Goal: Task Accomplishment & Management: Manage account settings

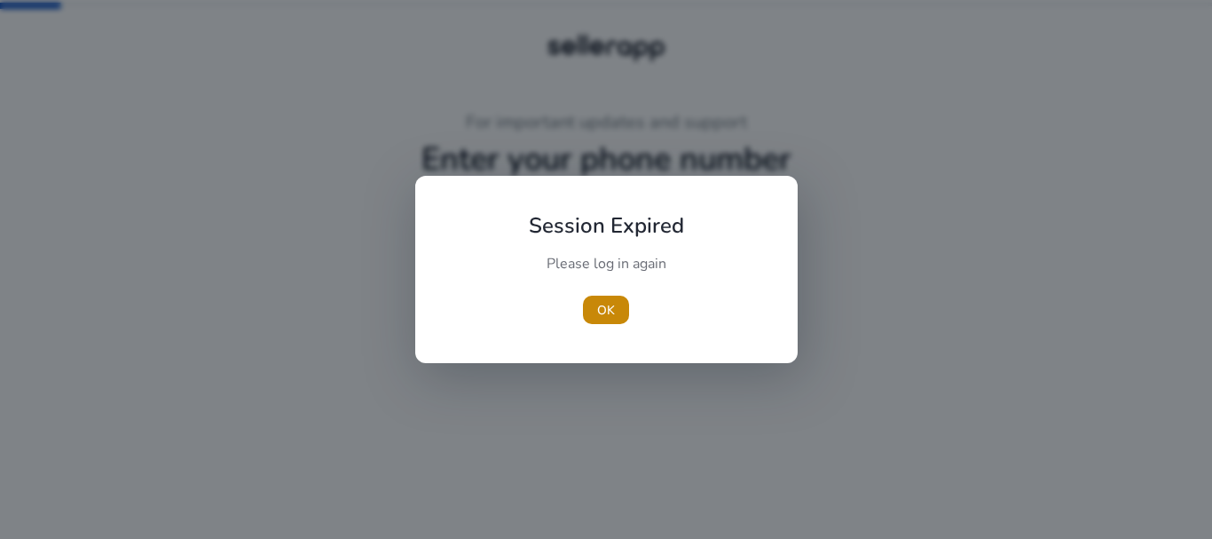
type input "***"
click at [598, 302] on span "OK" at bounding box center [606, 310] width 18 height 19
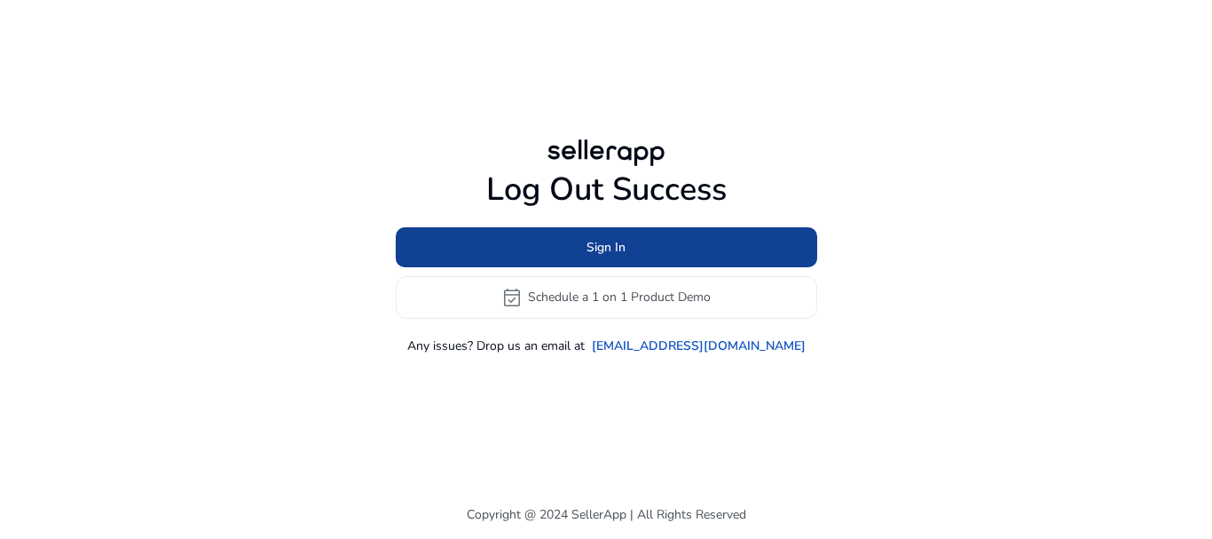
click at [618, 251] on span "Sign In" at bounding box center [606, 247] width 39 height 19
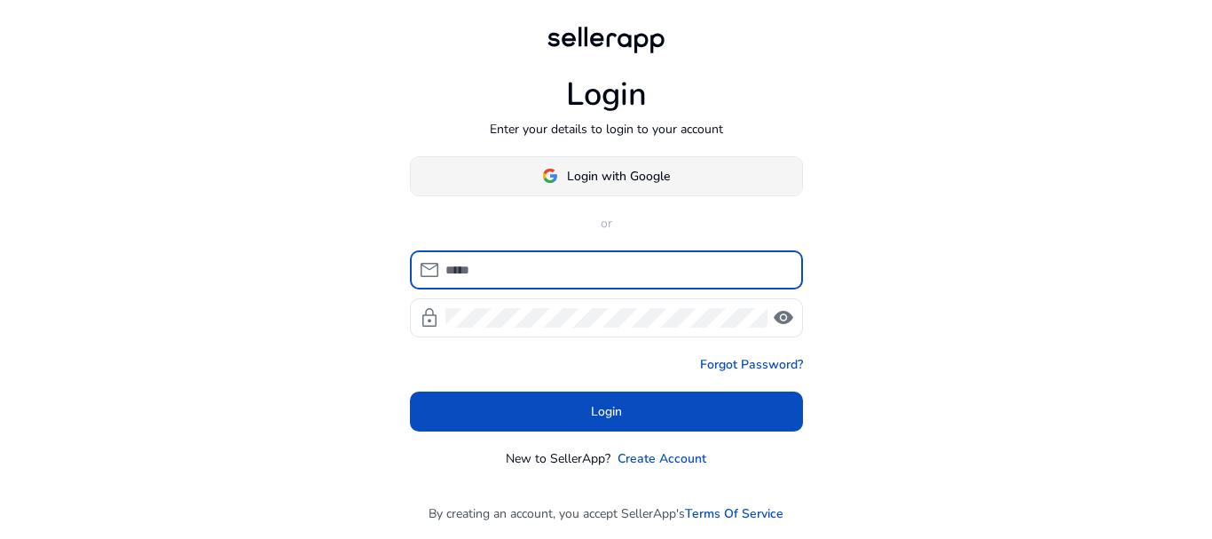
click at [643, 177] on span "Login with Google" at bounding box center [618, 176] width 103 height 19
click at [0, 0] on div at bounding box center [0, 0] width 0 height 0
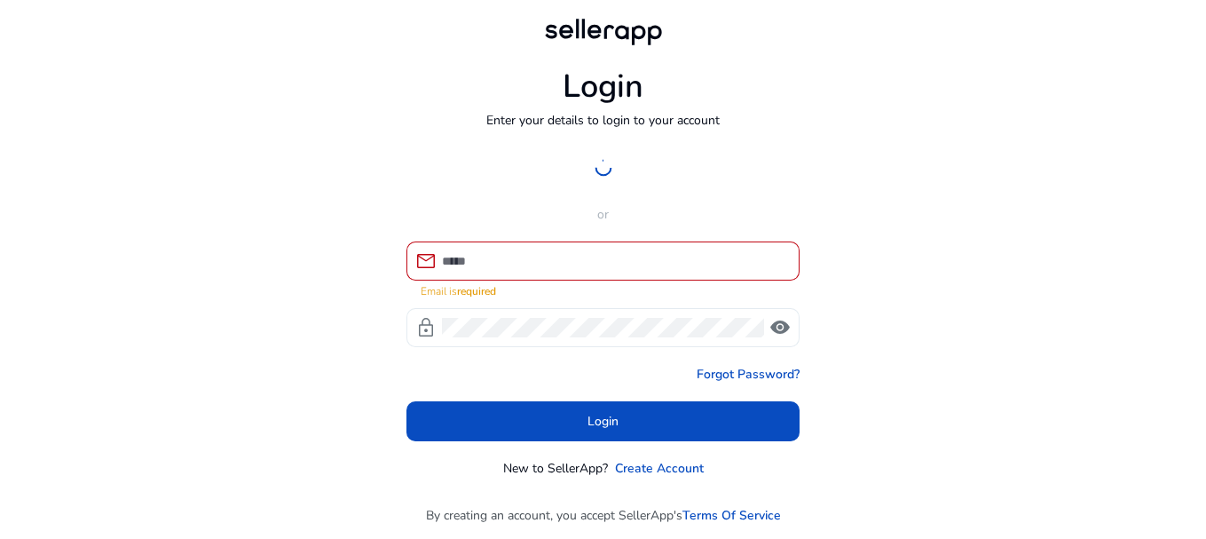
click at [776, 327] on span "visibility" at bounding box center [779, 327] width 21 height 21
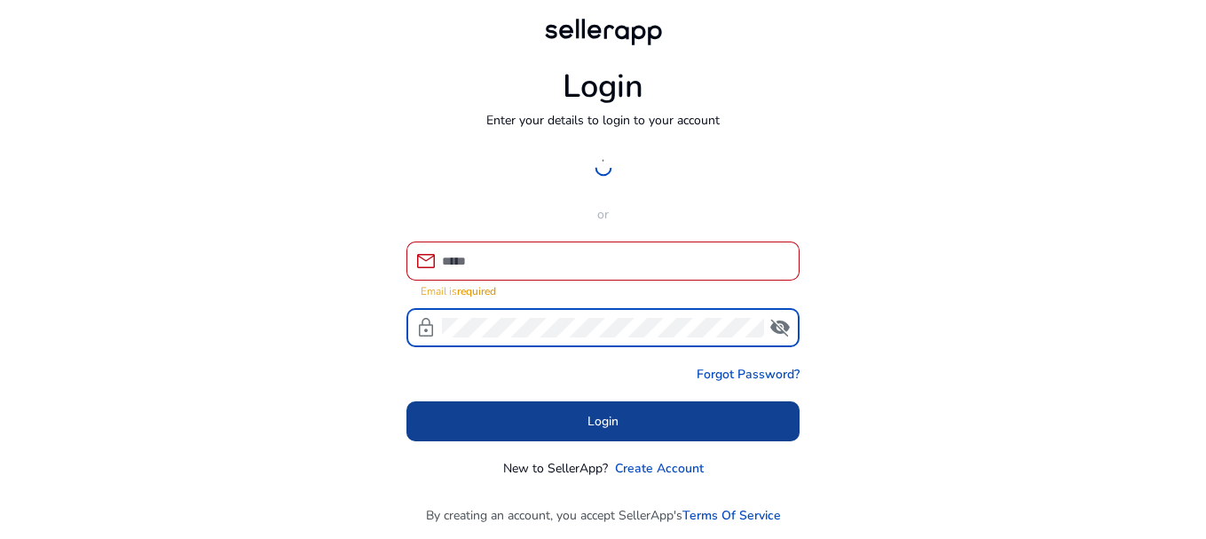
click at [645, 424] on span at bounding box center [602, 421] width 393 height 43
